Goal: Task Accomplishment & Management: Use online tool/utility

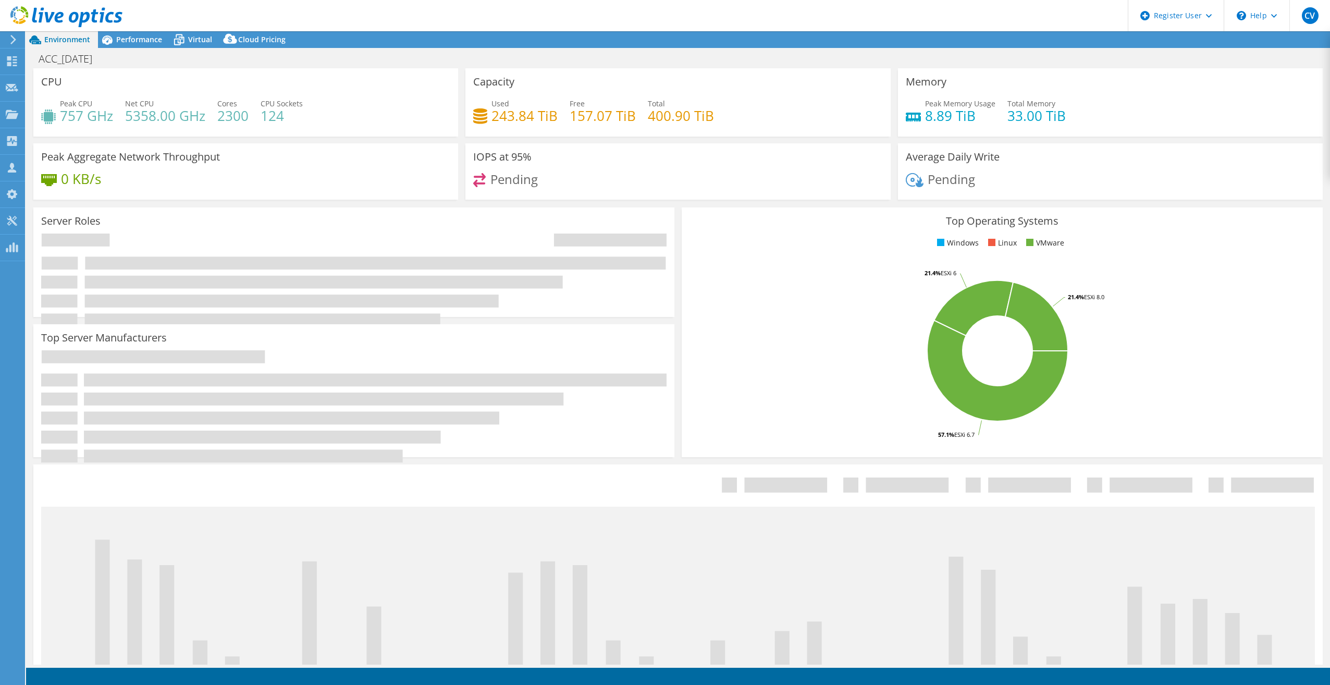
select select "USD"
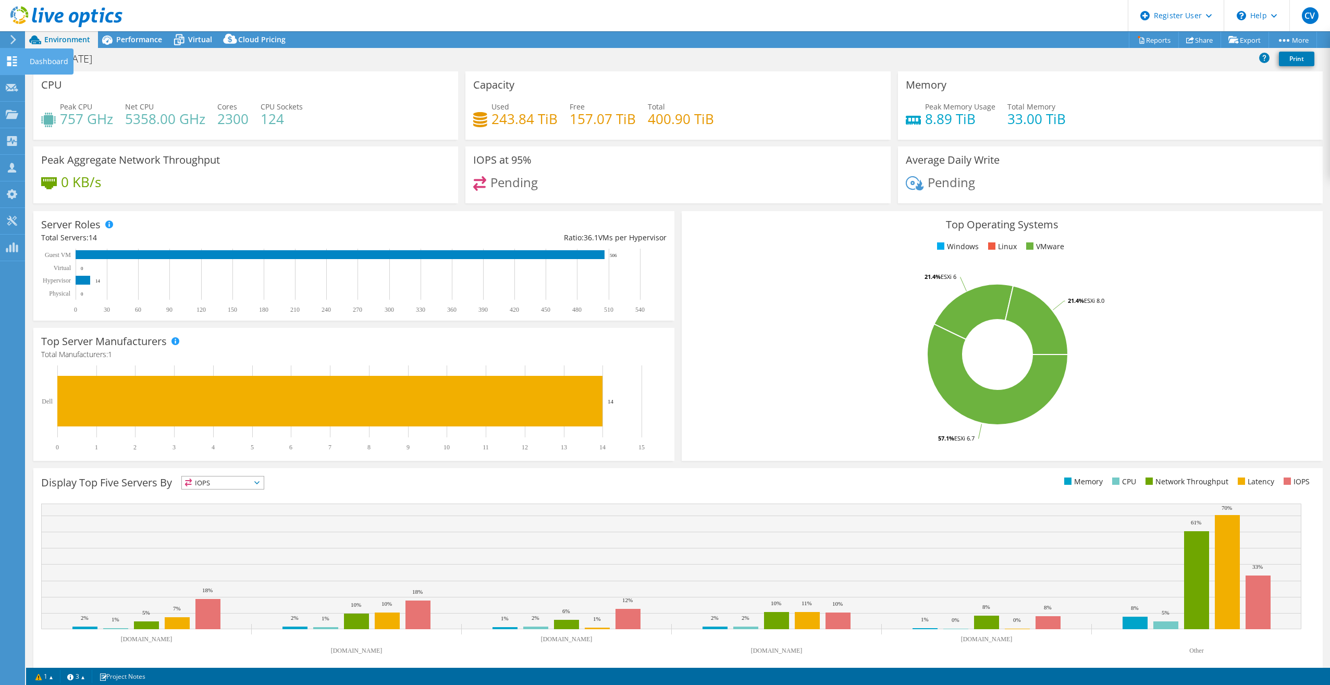
click at [14, 66] on use at bounding box center [12, 61] width 10 height 10
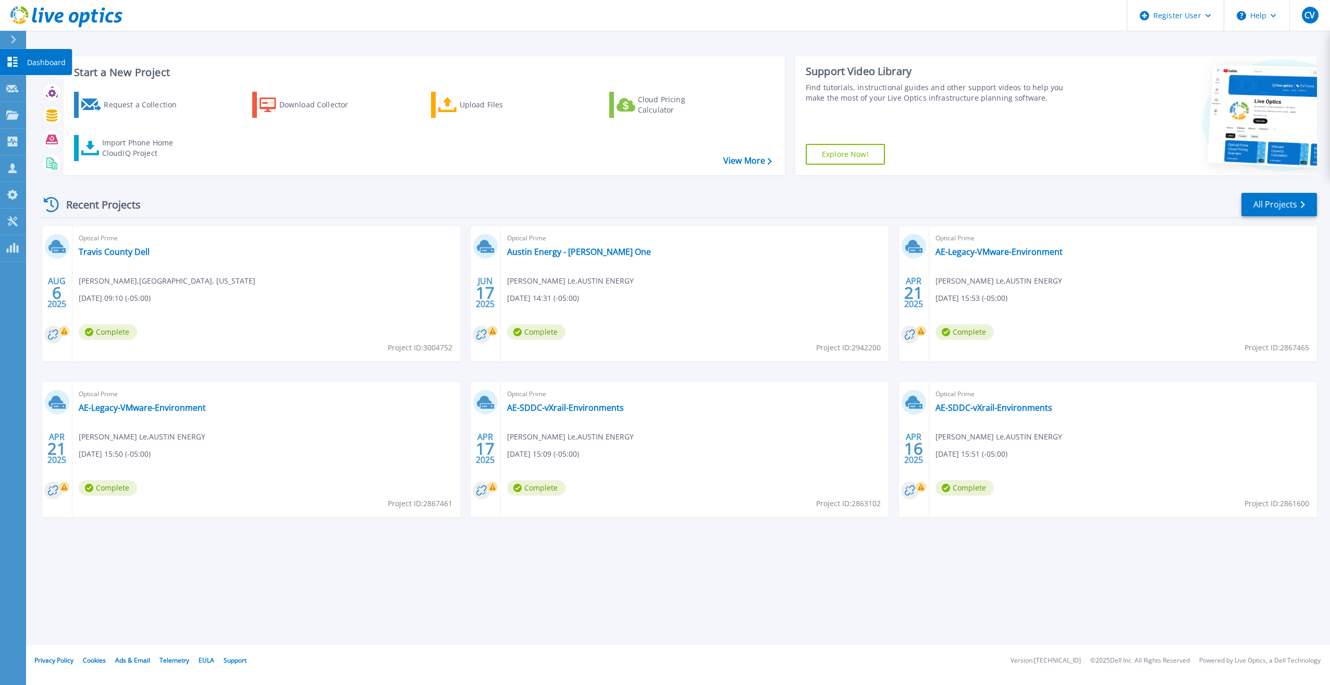
click at [6, 60] on link "Dashboard Dashboard" at bounding box center [13, 62] width 26 height 27
click at [10, 119] on icon at bounding box center [12, 114] width 13 height 9
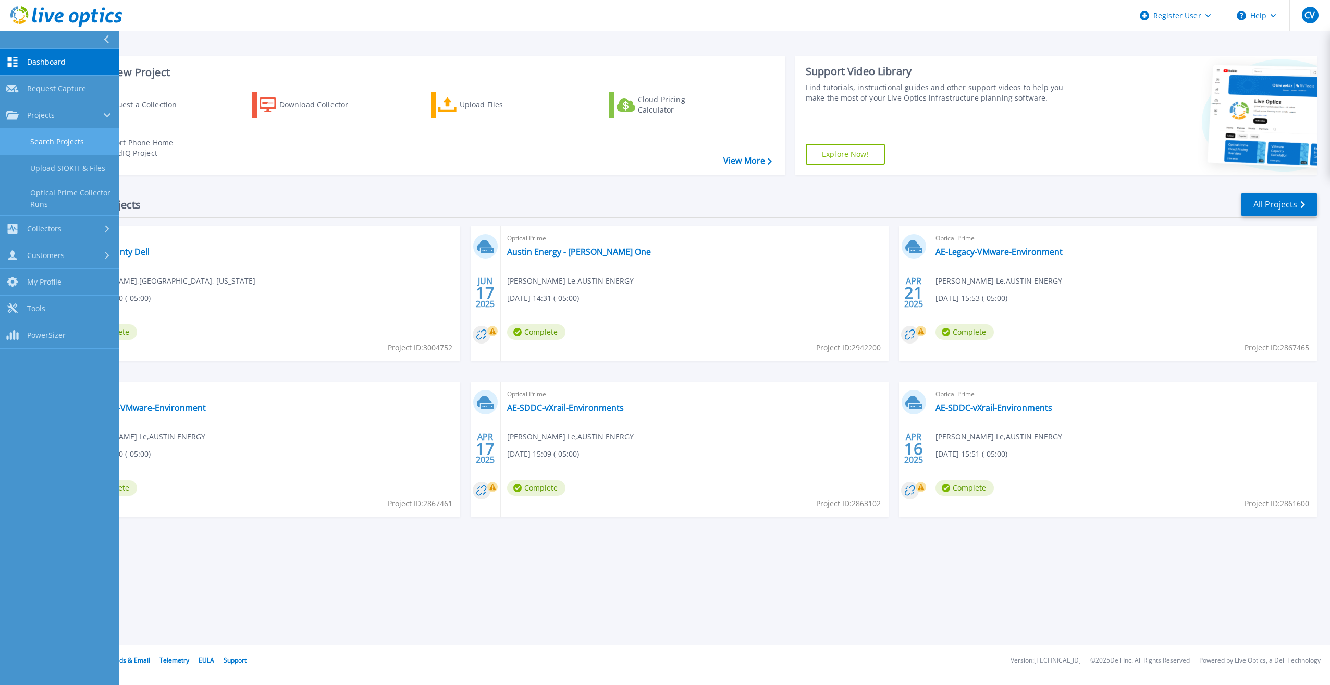
click at [99, 143] on link "Search Projects" at bounding box center [59, 142] width 119 height 27
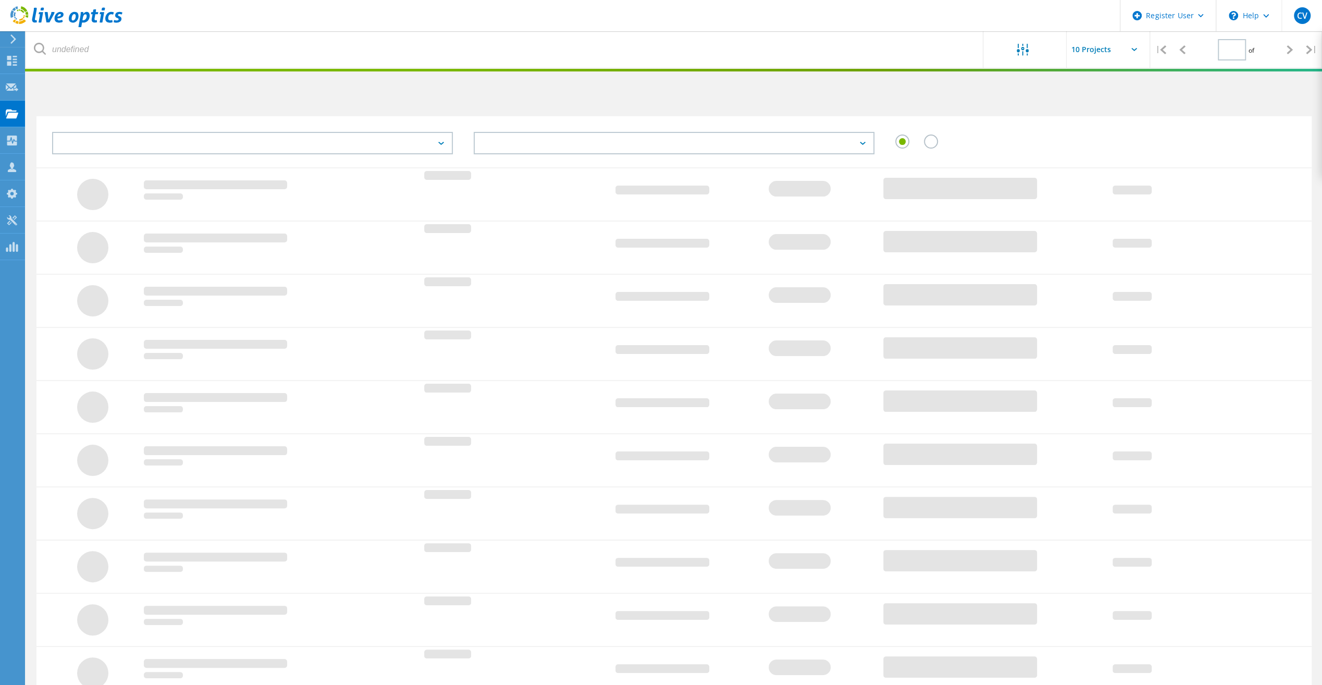
type input "1"
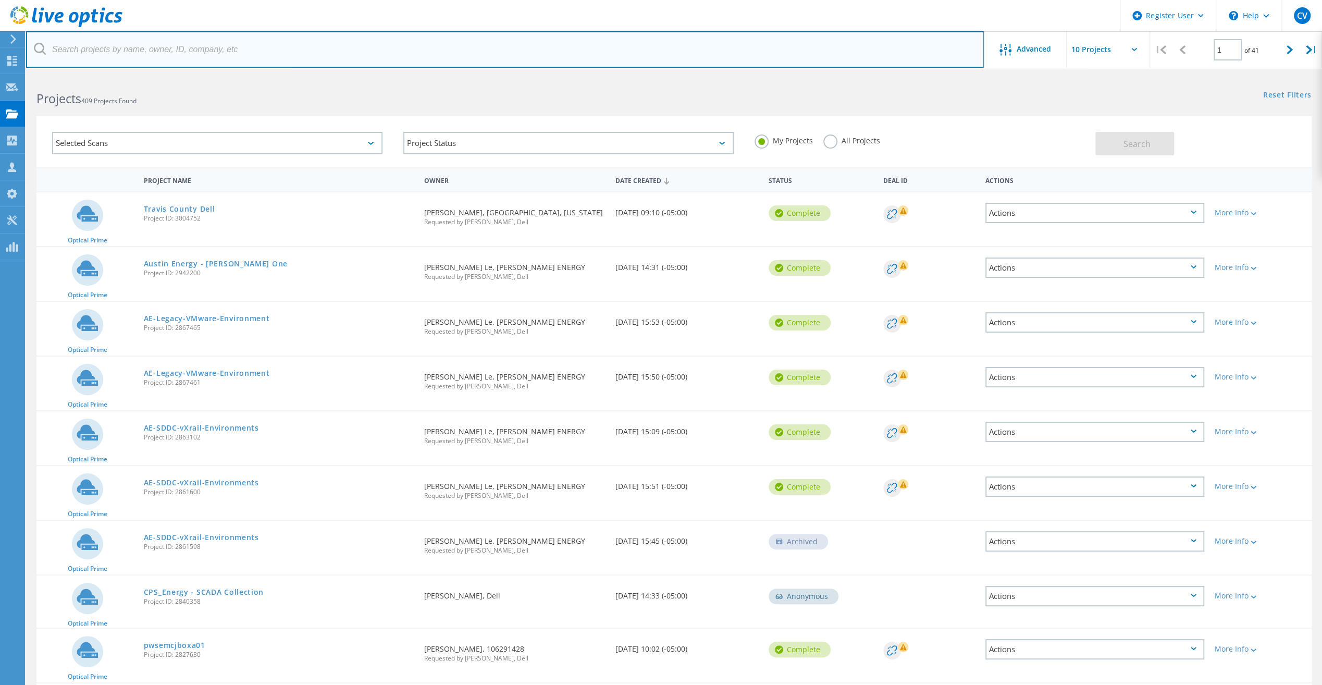
click at [188, 48] on input "text" at bounding box center [505, 49] width 958 height 36
paste input "barry.spikes@austintexas.gov"
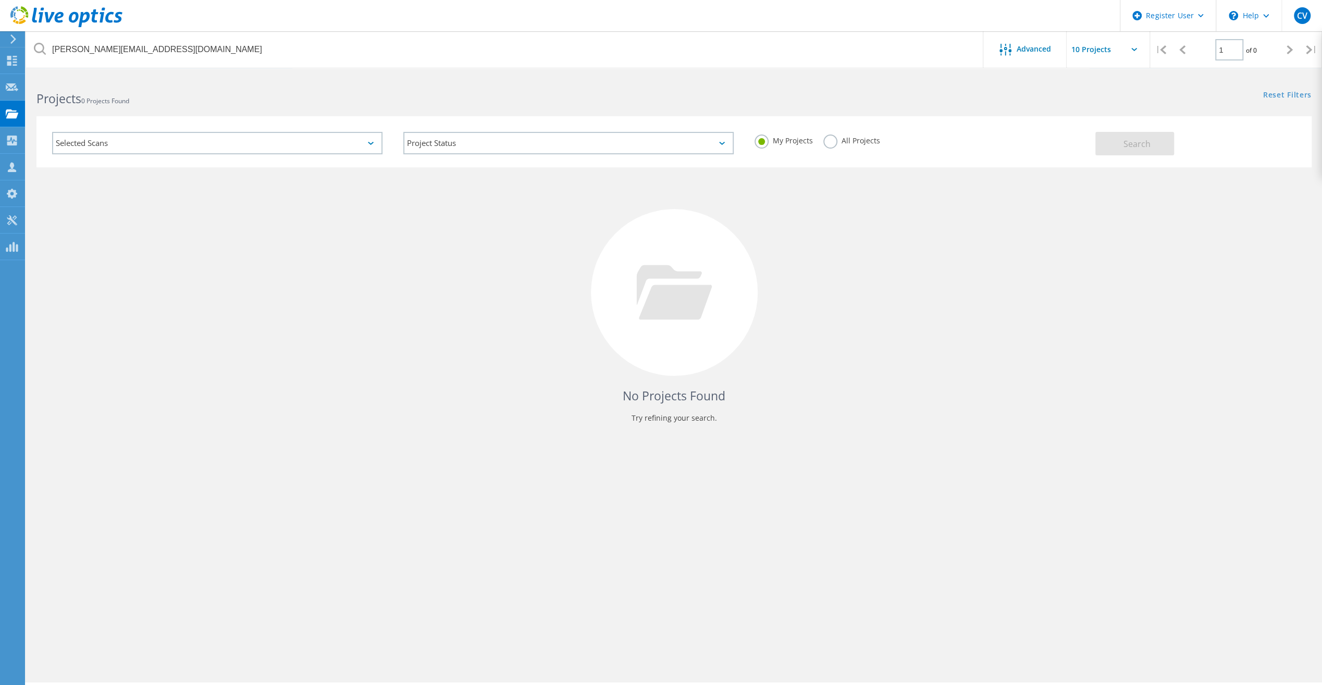
click at [828, 137] on label "All Projects" at bounding box center [851, 139] width 57 height 10
click at [0, 0] on input "All Projects" at bounding box center [0, 0] width 0 height 0
click at [1123, 140] on button "Search" at bounding box center [1134, 143] width 79 height 23
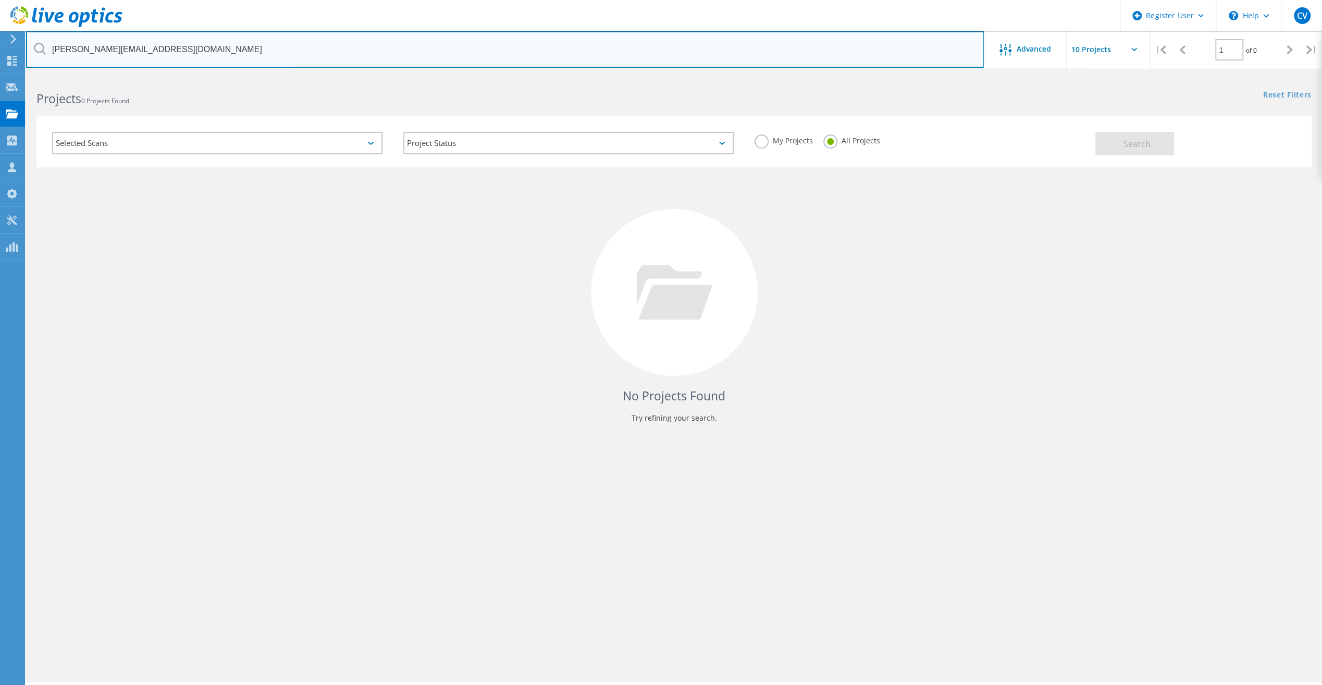
drag, startPoint x: 103, startPoint y: 46, endPoint x: 27, endPoint y: 44, distance: 76.1
click at [27, 44] on input "barry.spikes@austintexas.gov" at bounding box center [505, 49] width 958 height 36
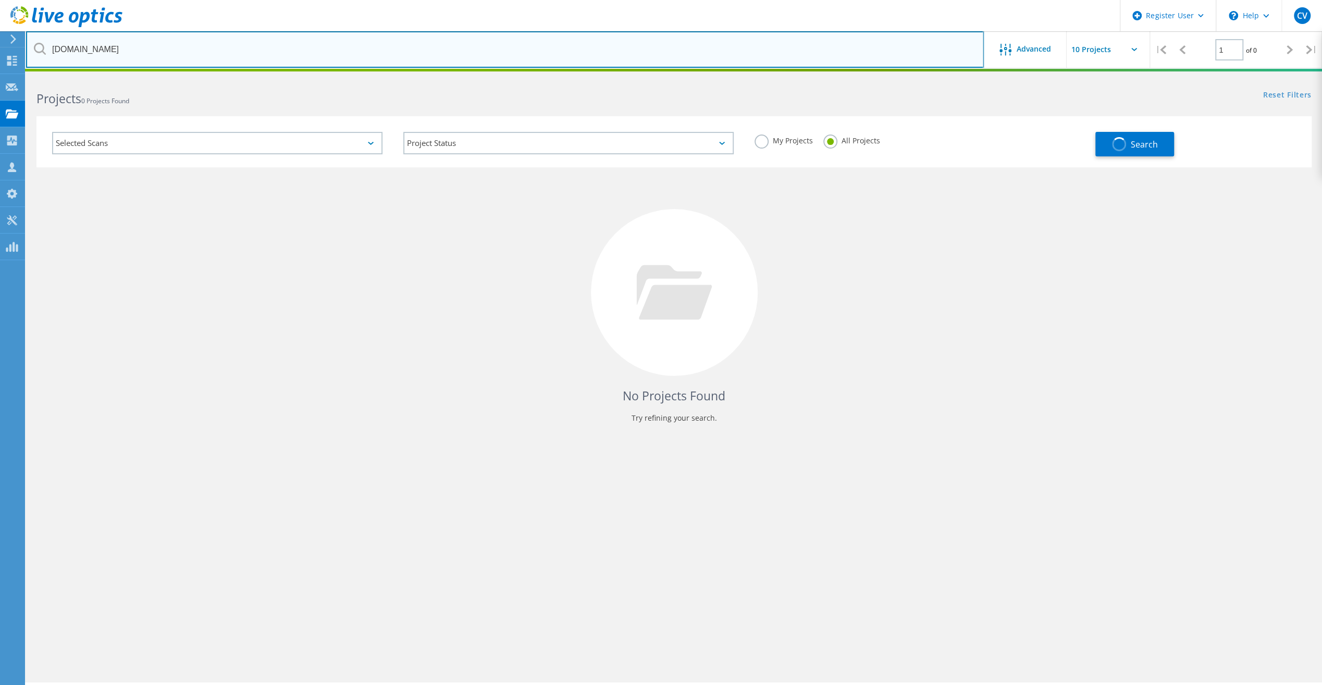
type input "austintexas.gov"
